Goal: Information Seeking & Learning: Check status

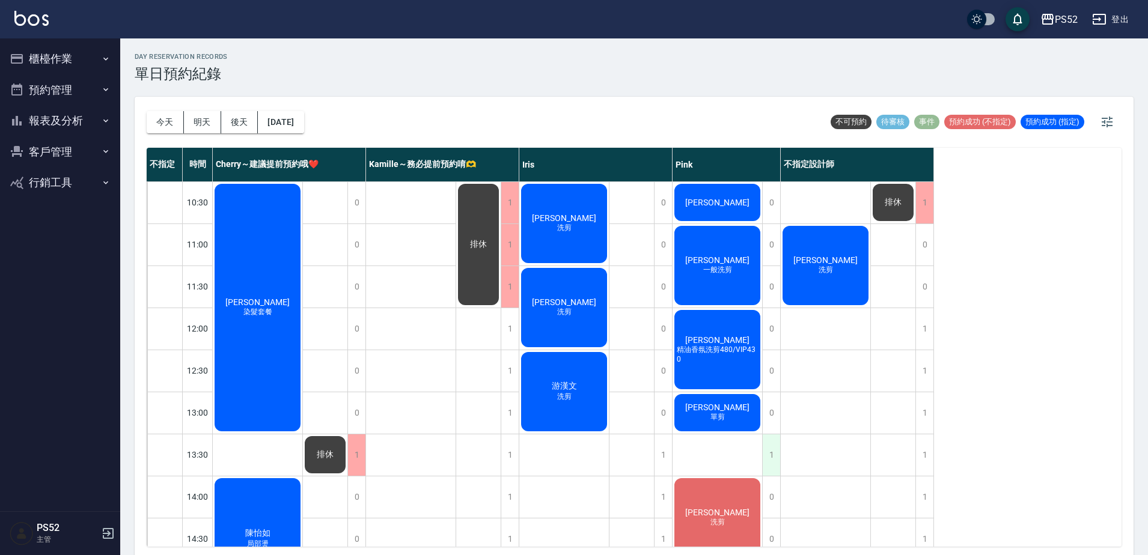
click at [769, 453] on div "1" at bounding box center [771, 454] width 18 height 41
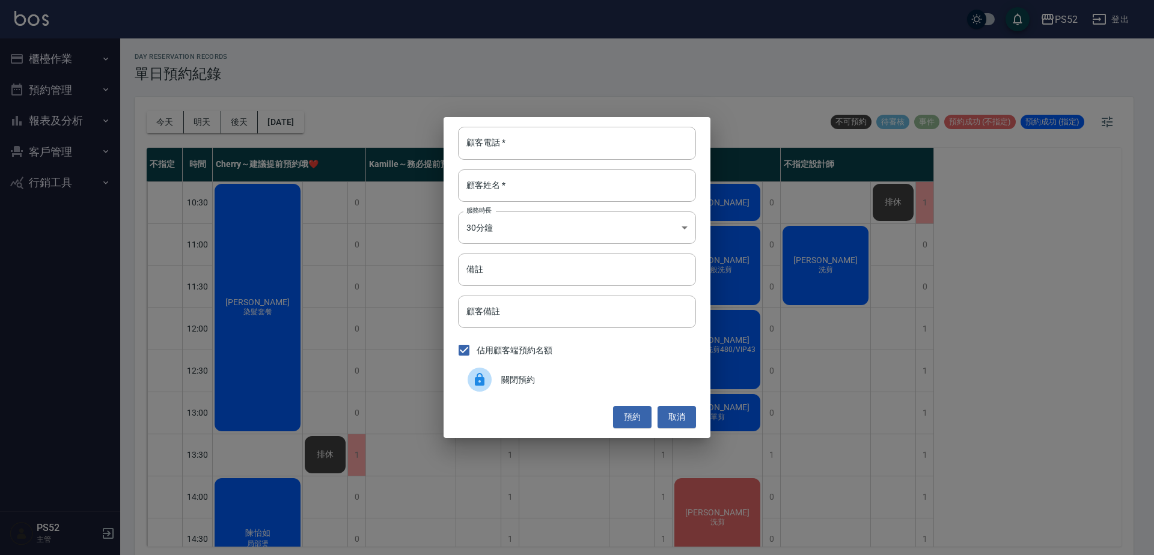
click at [485, 382] on icon at bounding box center [479, 380] width 14 height 14
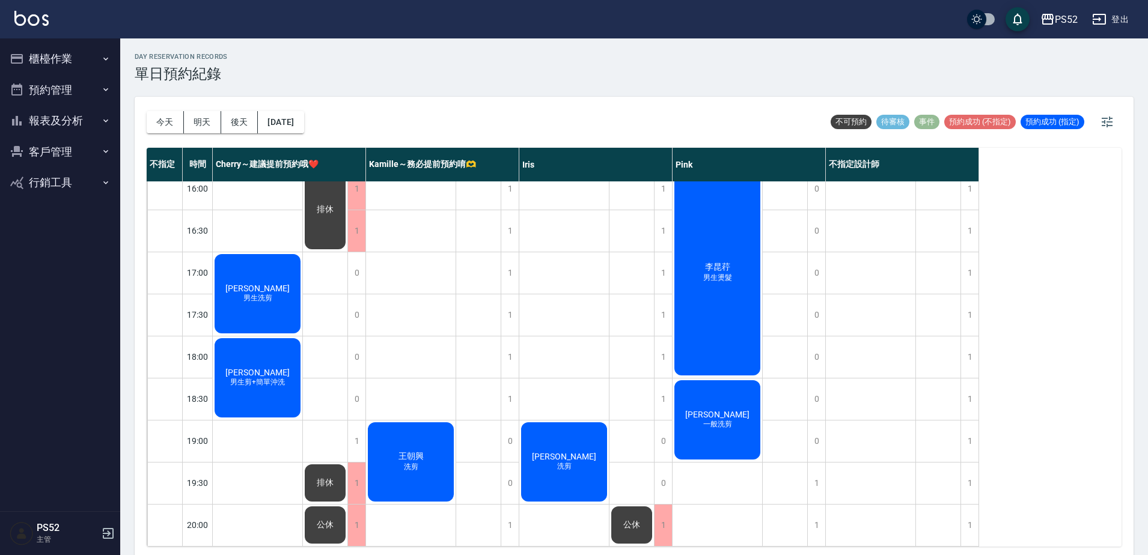
scroll to position [487, 0]
click at [165, 118] on button "今天" at bounding box center [165, 122] width 37 height 22
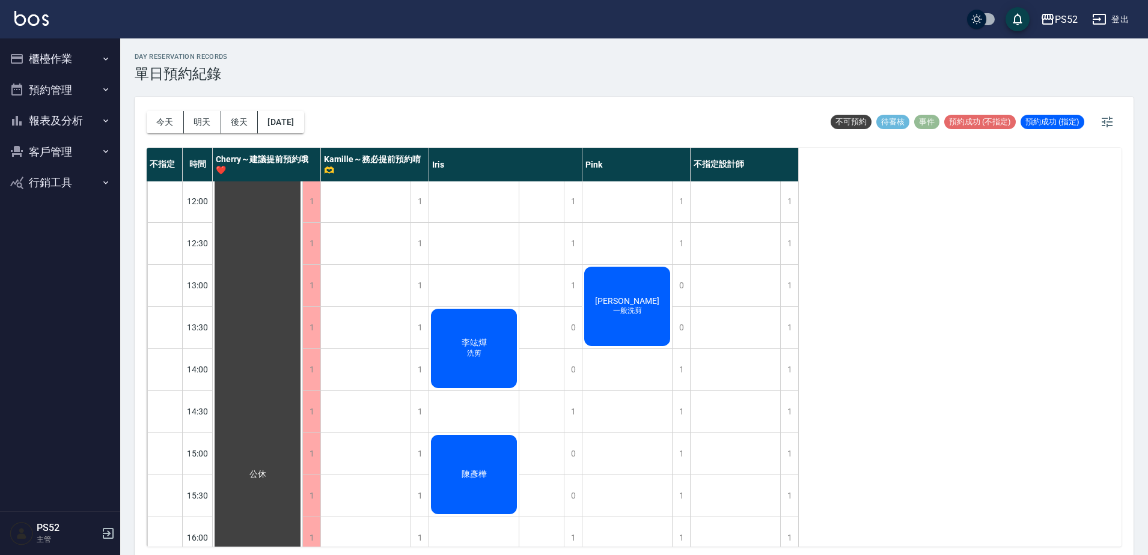
scroll to position [131, 0]
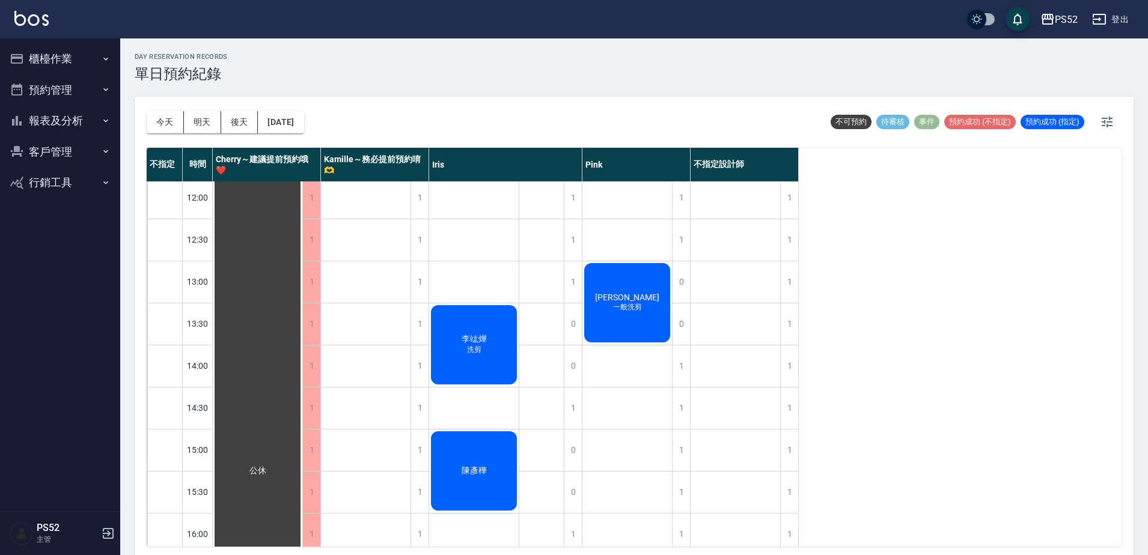
drag, startPoint x: 1074, startPoint y: 227, endPoint x: 1089, endPoint y: 259, distance: 35.0
click at [1089, 259] on div "不指定 時間 Cherry～建議提前預約哦❤️ [PERSON_NAME]～務必提前預約唷🫶 [PERSON_NAME] 不指定設計師 10:30 11:00…" at bounding box center [634, 347] width 975 height 399
click at [41, 120] on button "報表及分析" at bounding box center [60, 120] width 111 height 31
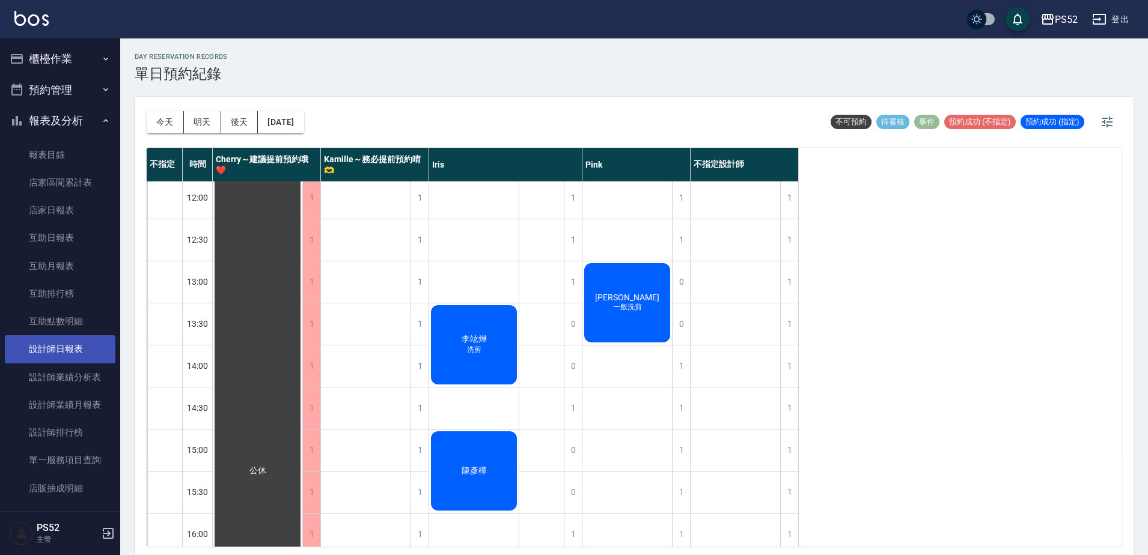
click at [65, 353] on link "設計師日報表" at bounding box center [60, 349] width 111 height 28
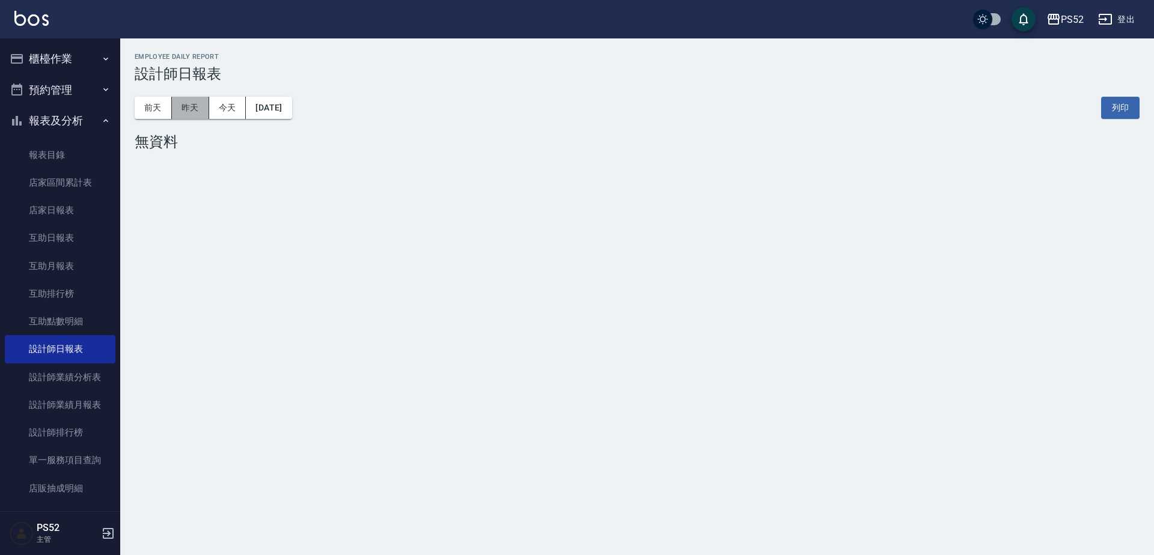
click at [200, 103] on button "昨天" at bounding box center [190, 108] width 37 height 22
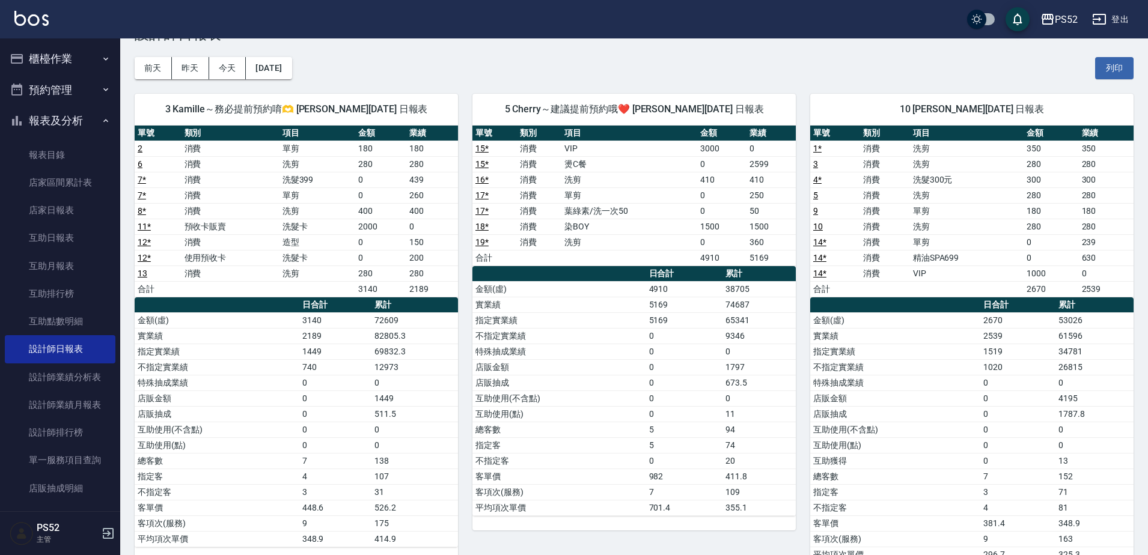
scroll to position [40, 0]
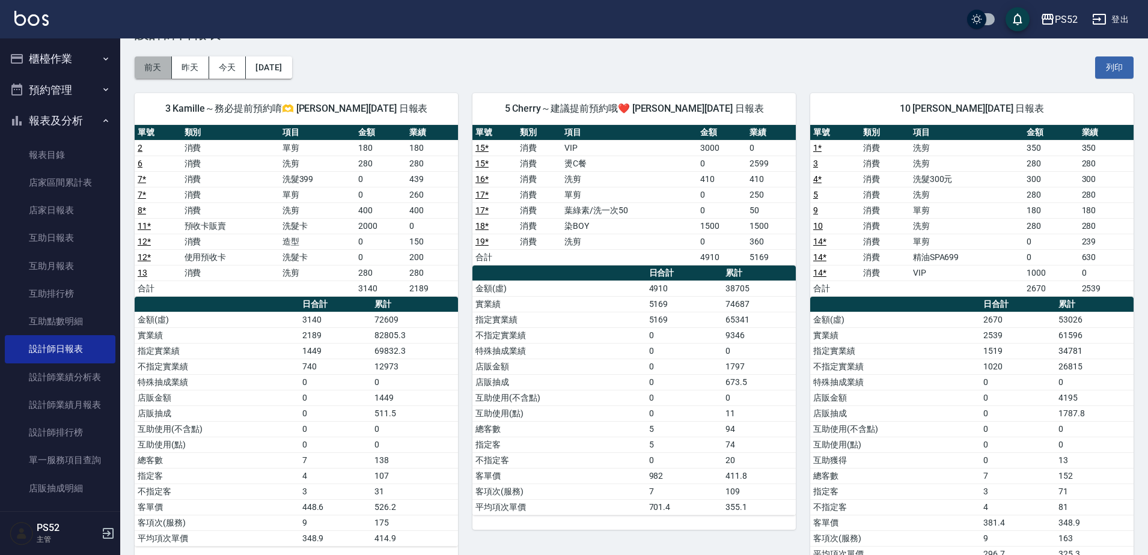
click at [159, 76] on button "前天" at bounding box center [153, 67] width 37 height 22
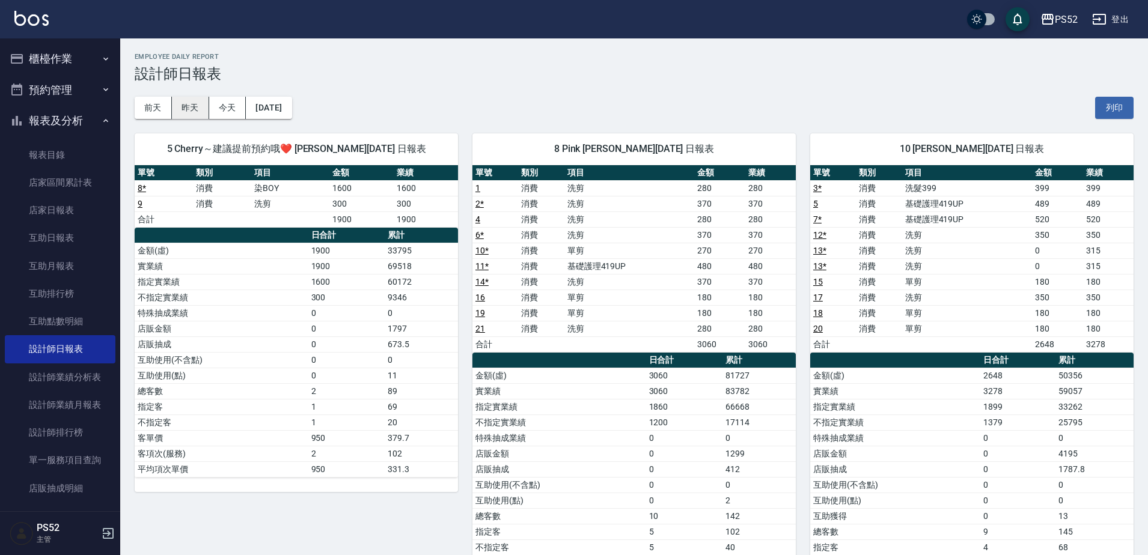
click at [189, 118] on button "昨天" at bounding box center [190, 108] width 37 height 22
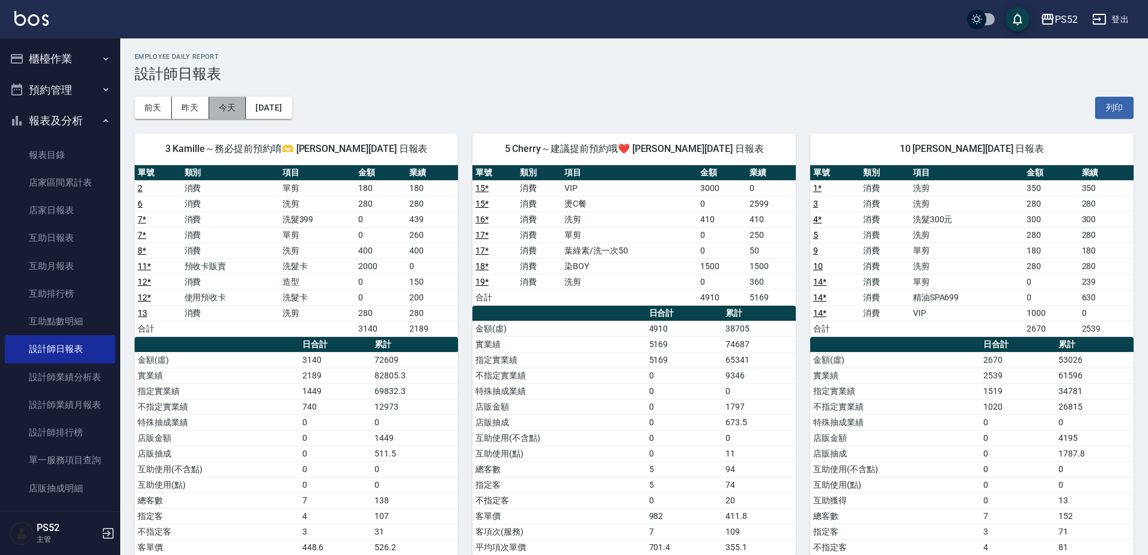
click at [213, 108] on button "今天" at bounding box center [227, 108] width 37 height 22
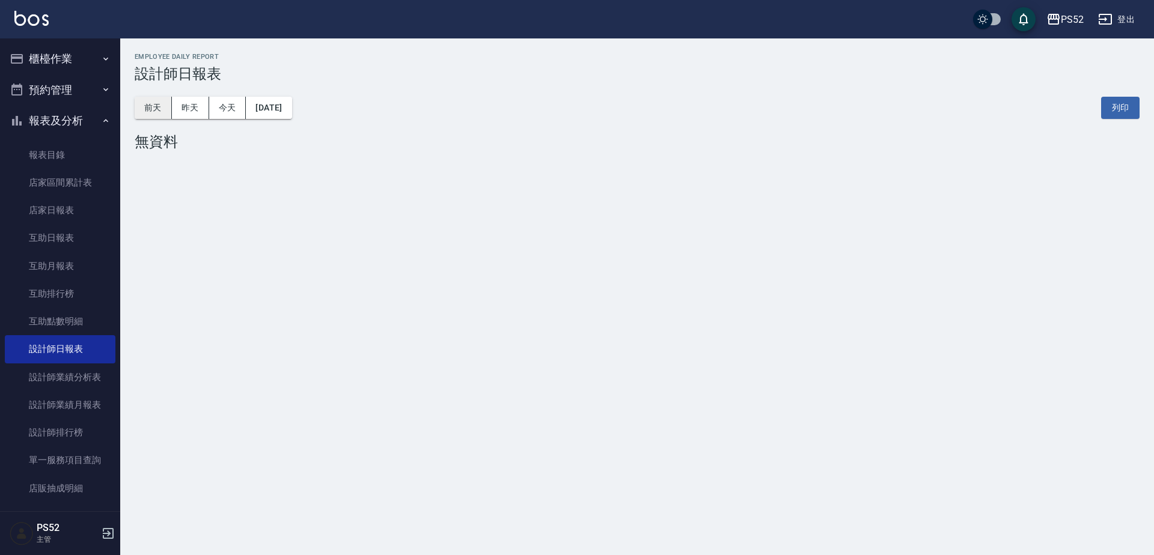
click at [161, 109] on button "前天" at bounding box center [153, 108] width 37 height 22
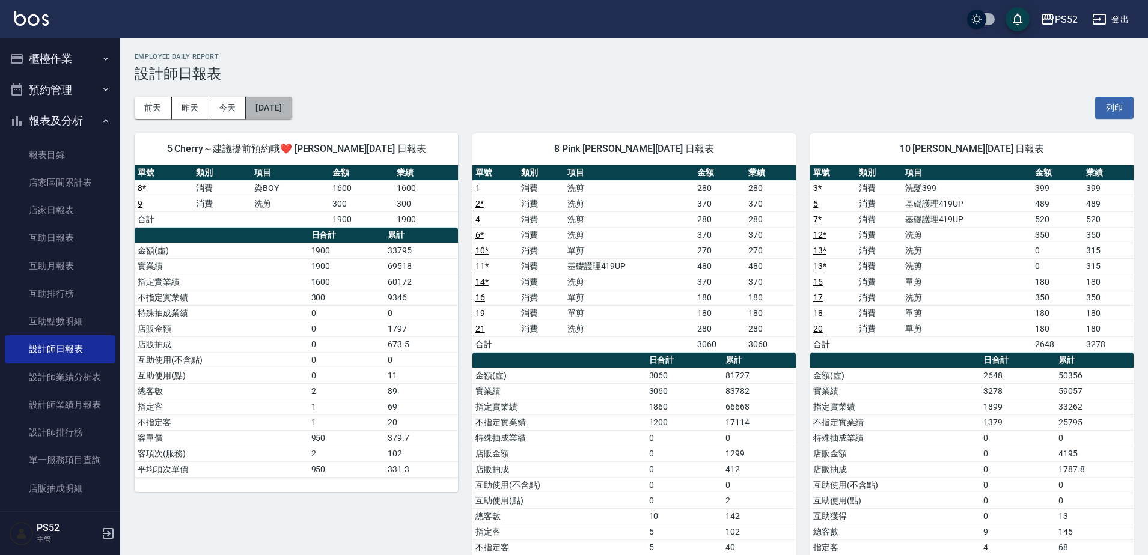
click at [248, 112] on button "[DATE]" at bounding box center [269, 108] width 46 height 22
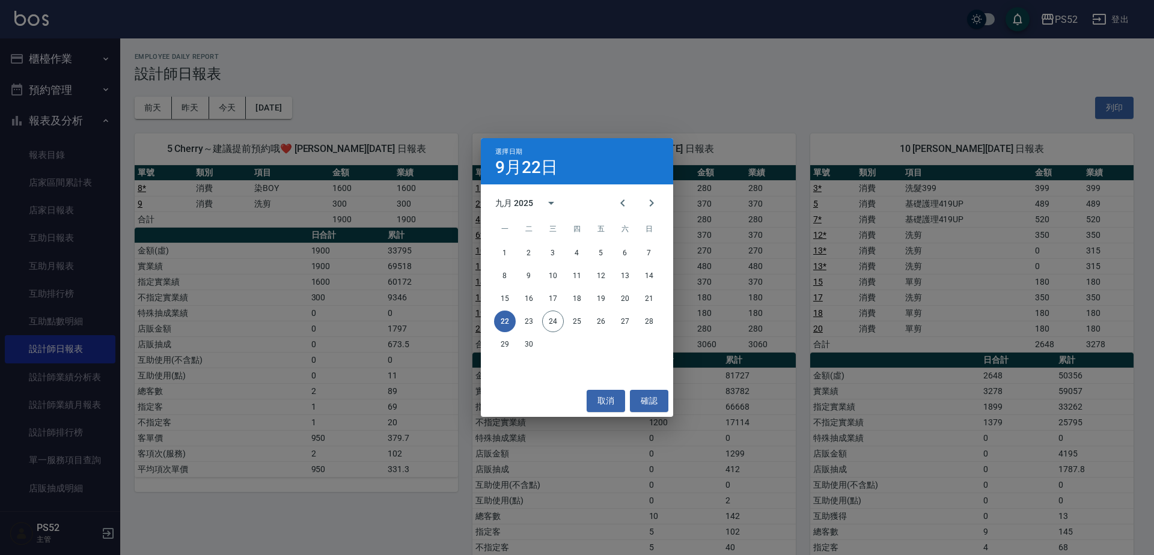
click at [235, 115] on div "選擇日期 [DATE] 九月 2025 一 二 三 四 五 六 日 1 2 3 4 5 6 7 8 9 10 11 12 13 14 15 16 17 18 …" at bounding box center [577, 277] width 1154 height 555
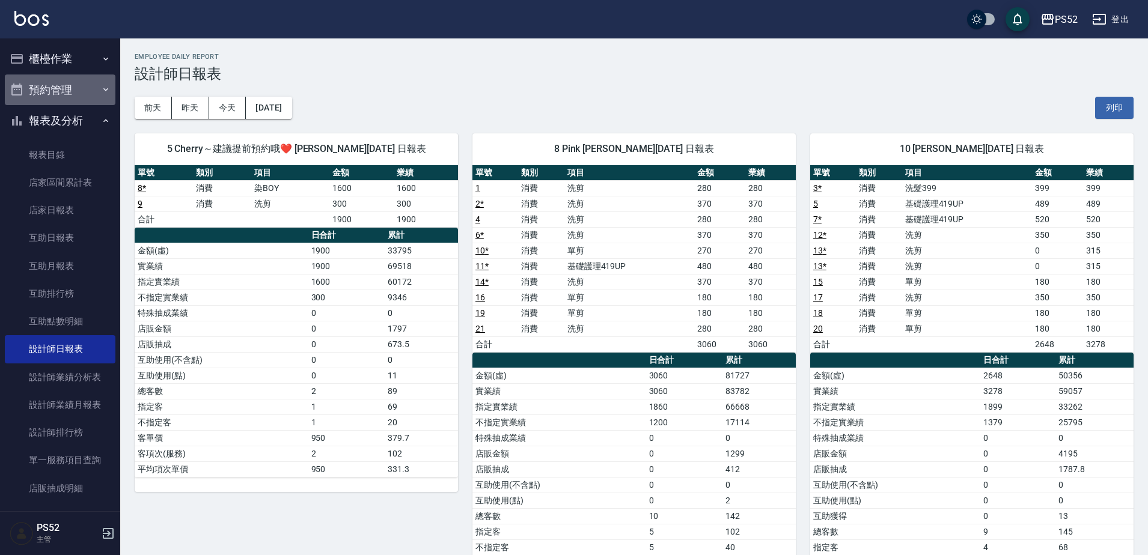
click at [66, 90] on button "預約管理" at bounding box center [60, 90] width 111 height 31
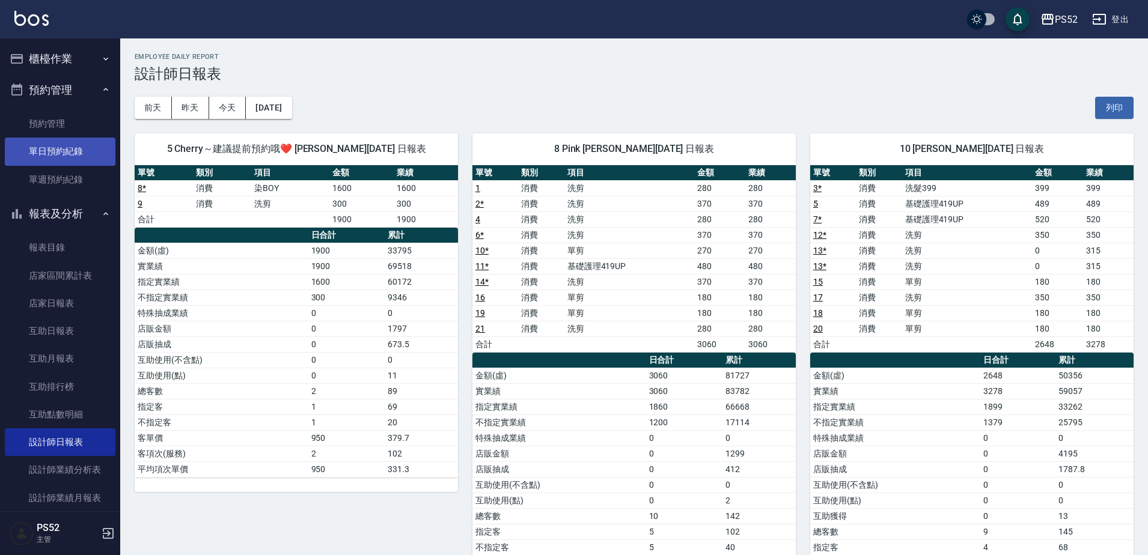
click at [70, 145] on link "單日預約紀錄" at bounding box center [60, 152] width 111 height 28
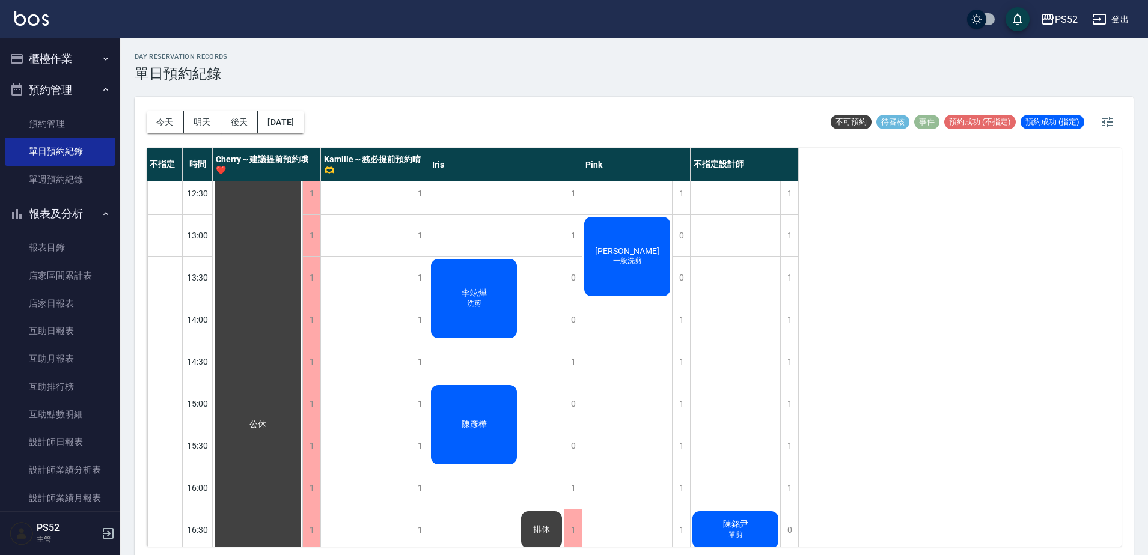
scroll to position [180, 0]
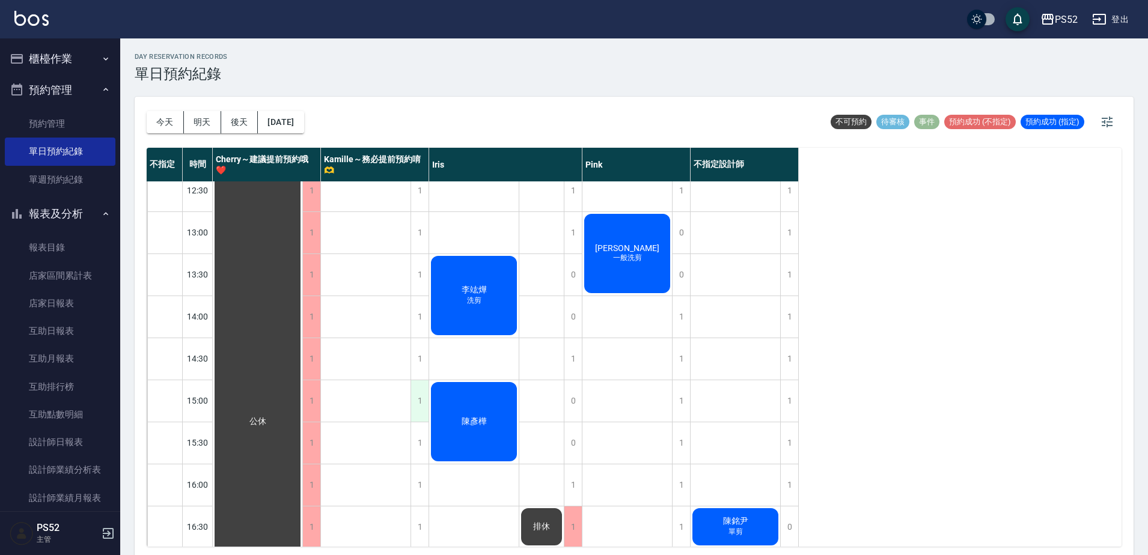
click at [421, 408] on div "1" at bounding box center [419, 400] width 18 height 41
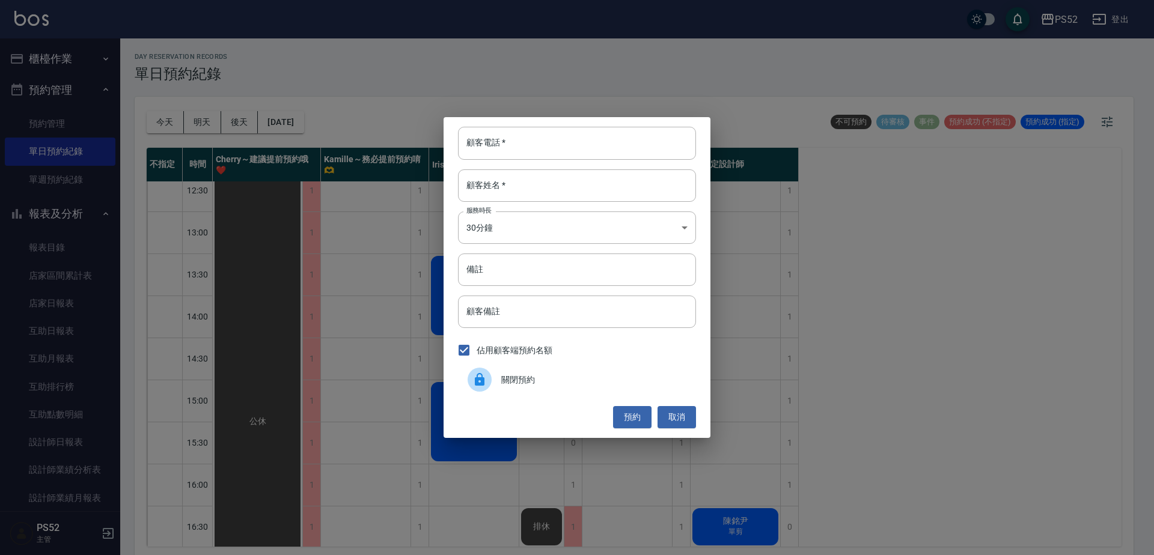
click at [505, 377] on span "關閉預約" at bounding box center [593, 380] width 185 height 13
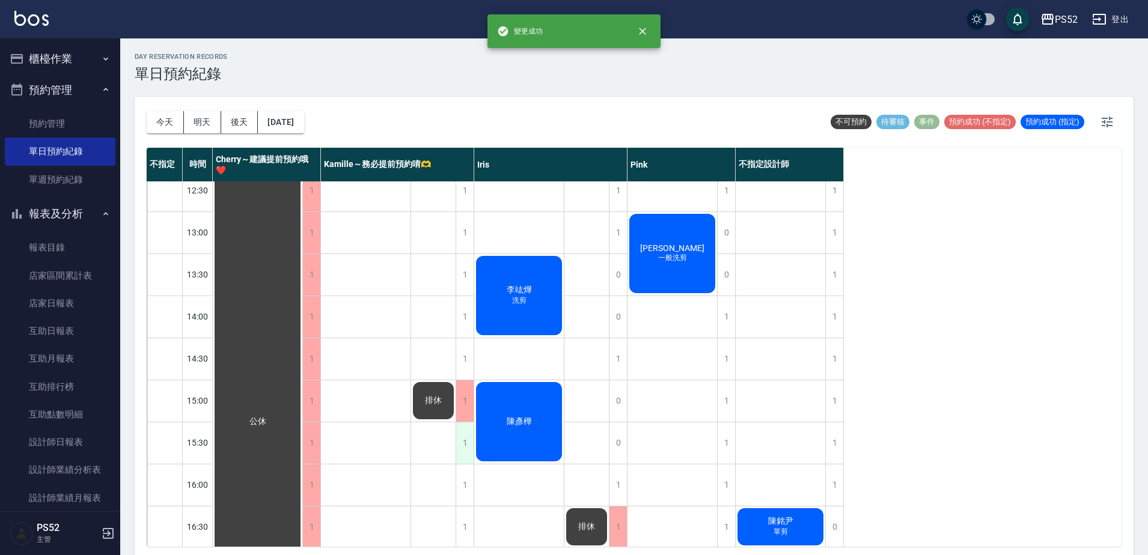
click at [465, 436] on div "1" at bounding box center [465, 442] width 18 height 41
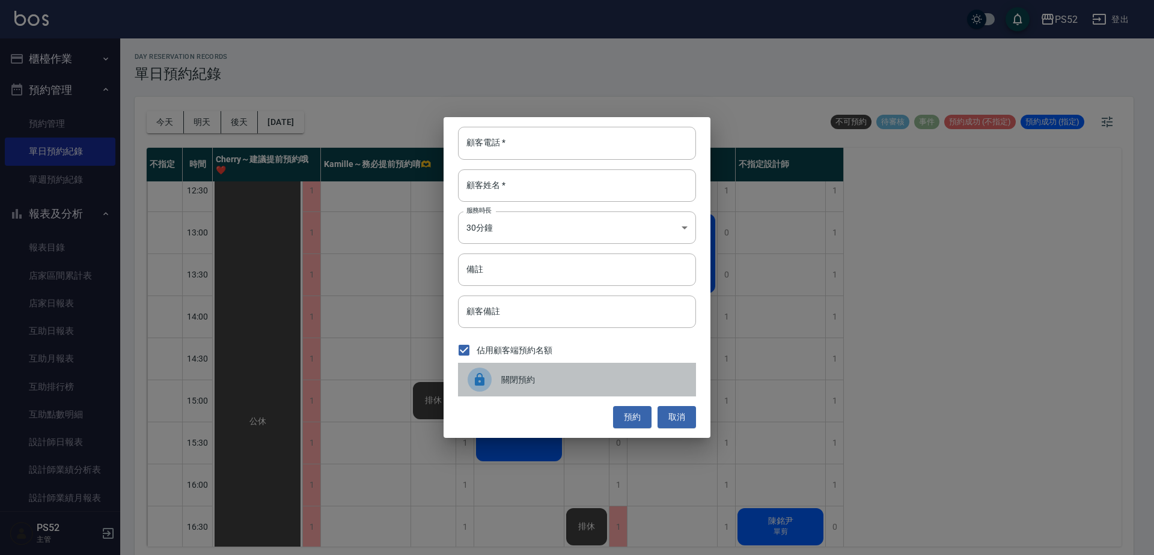
click at [510, 385] on span "關閉預約" at bounding box center [593, 380] width 185 height 13
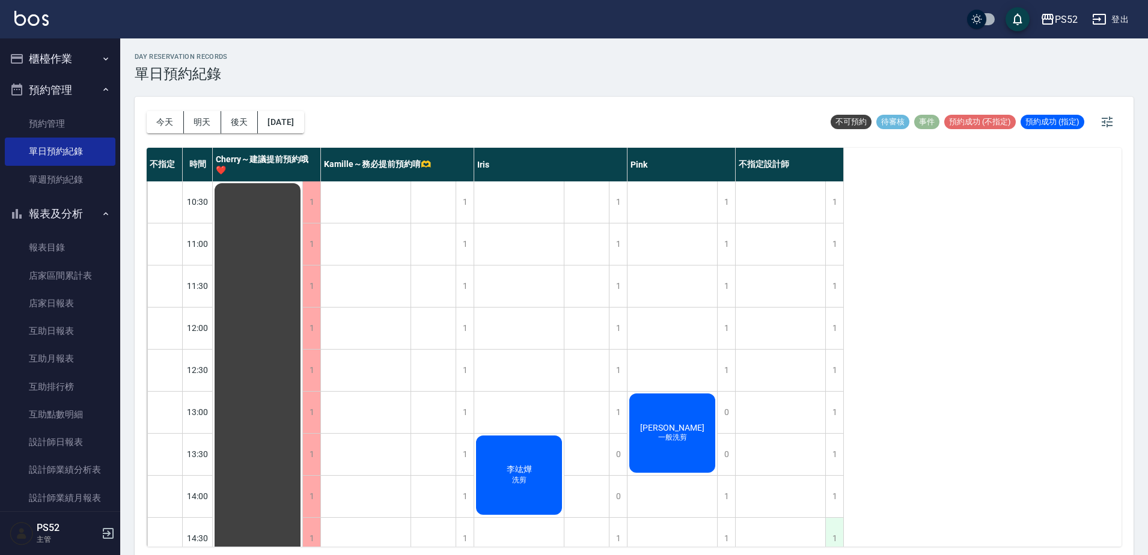
scroll to position [0, 0]
